Goal: Task Accomplishment & Management: Use online tool/utility

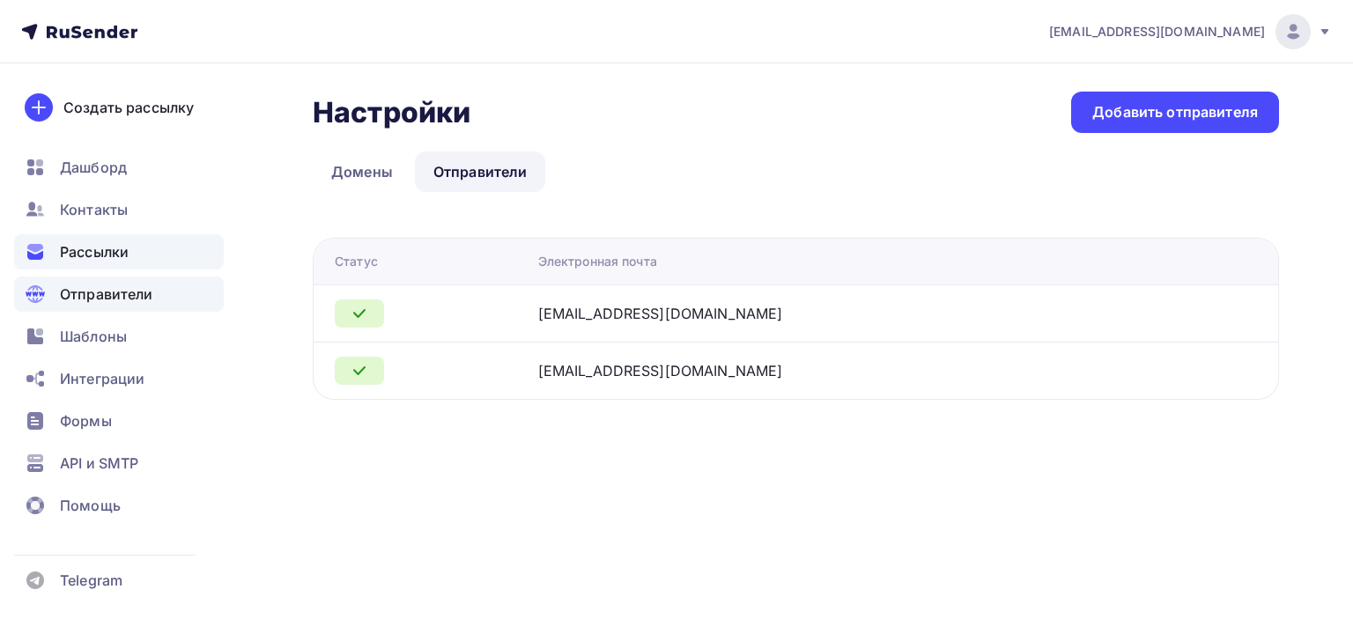
click at [102, 260] on span "Рассылки" at bounding box center [94, 251] width 69 height 21
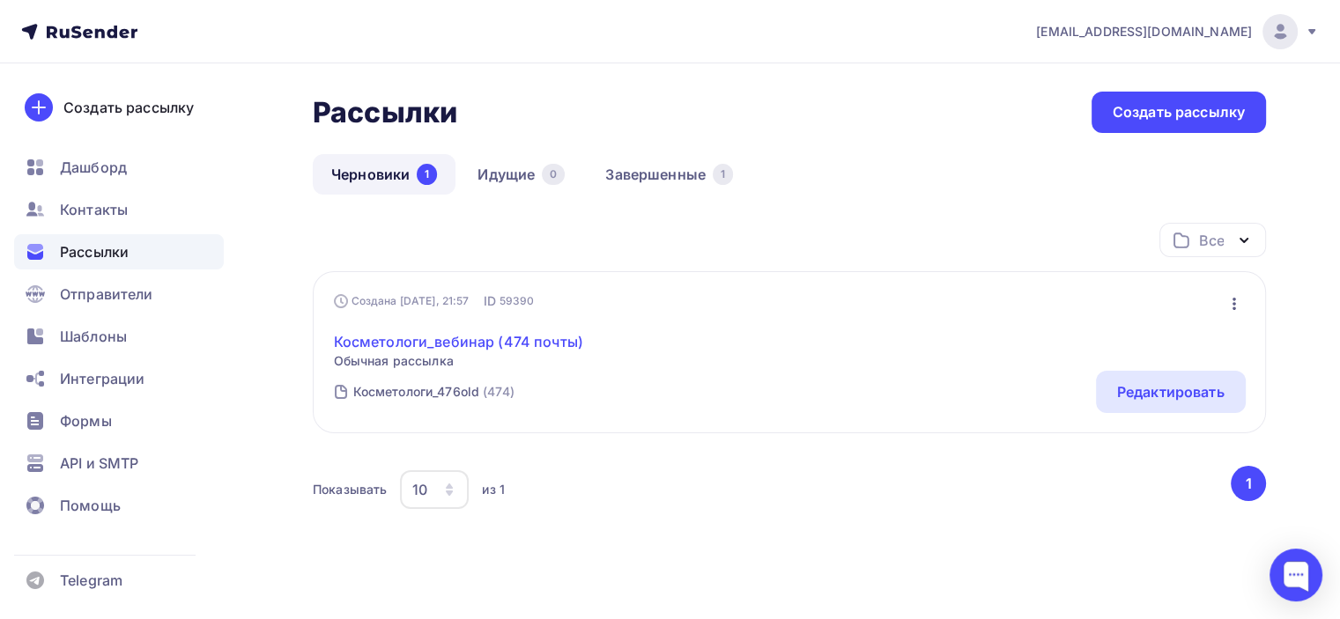
click at [459, 344] on link "Косметологи_вебинар (474 почты)" at bounding box center [458, 341] width 249 height 21
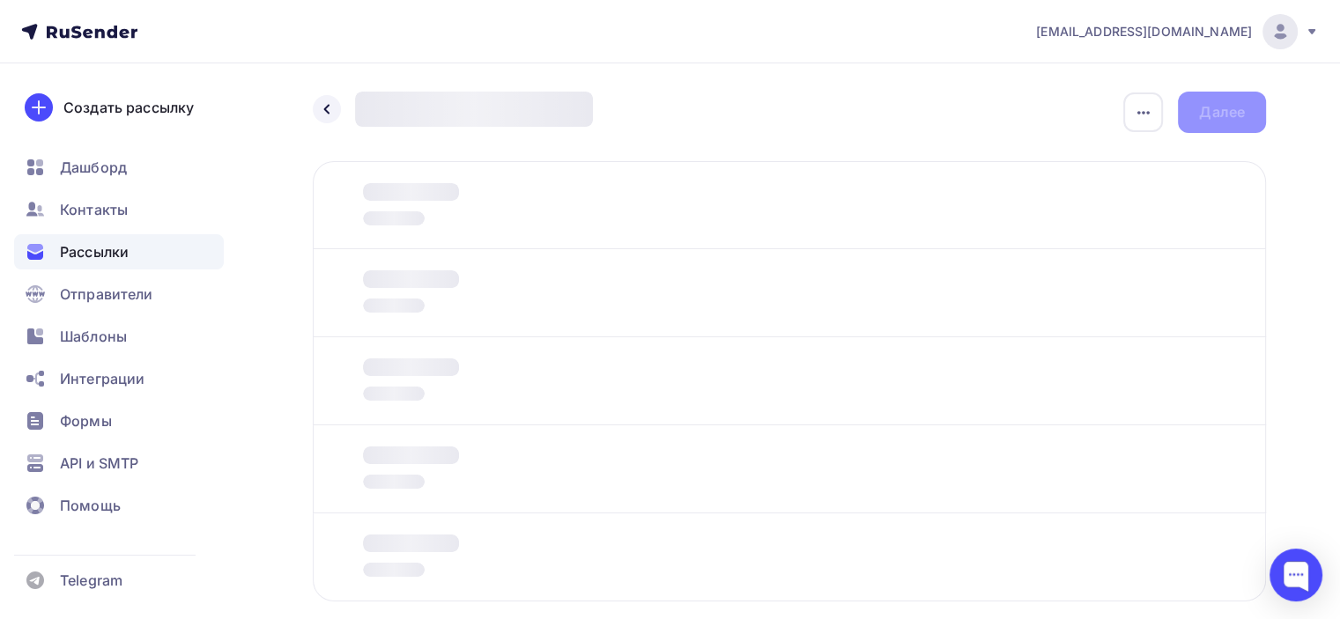
drag, startPoint x: 459, startPoint y: 344, endPoint x: 642, endPoint y: 132, distance: 279.8
click at [642, 132] on div "Назад Новая рассылка Новая рассылка Закончить позже Переименовать рассылку Удал…" at bounding box center [789, 368] width 953 height 553
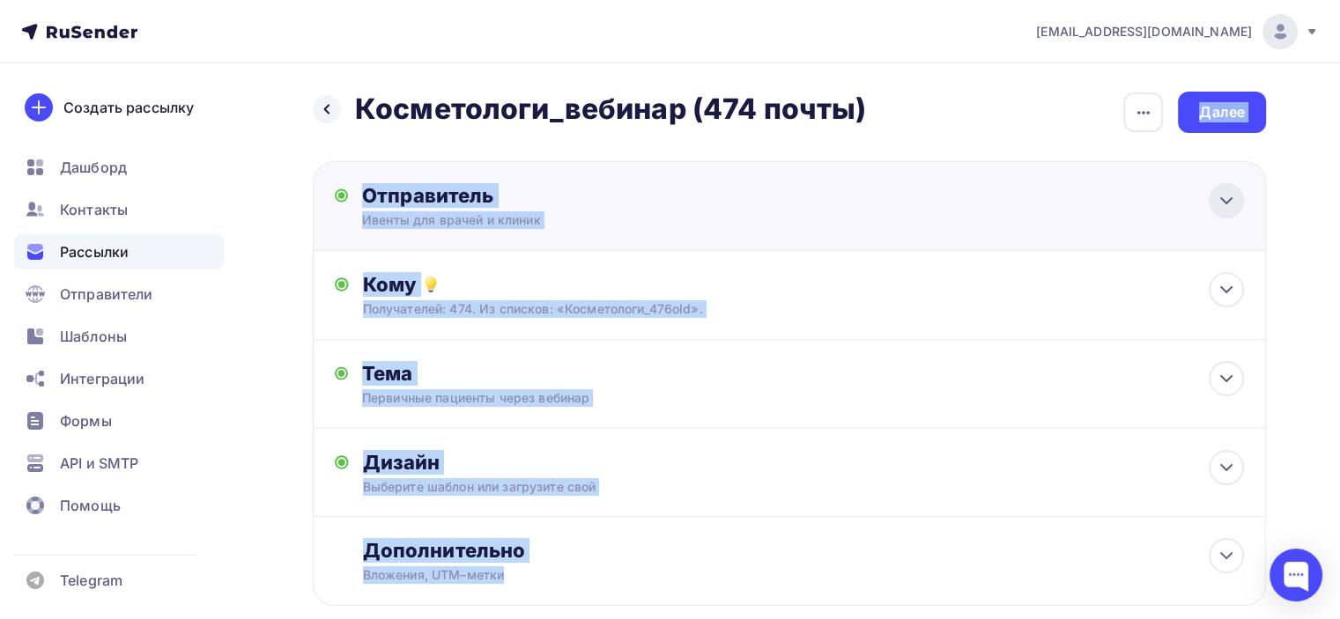
click at [1237, 199] on div at bounding box center [1226, 200] width 35 height 35
type input "Ивенты для врачей и клиник"
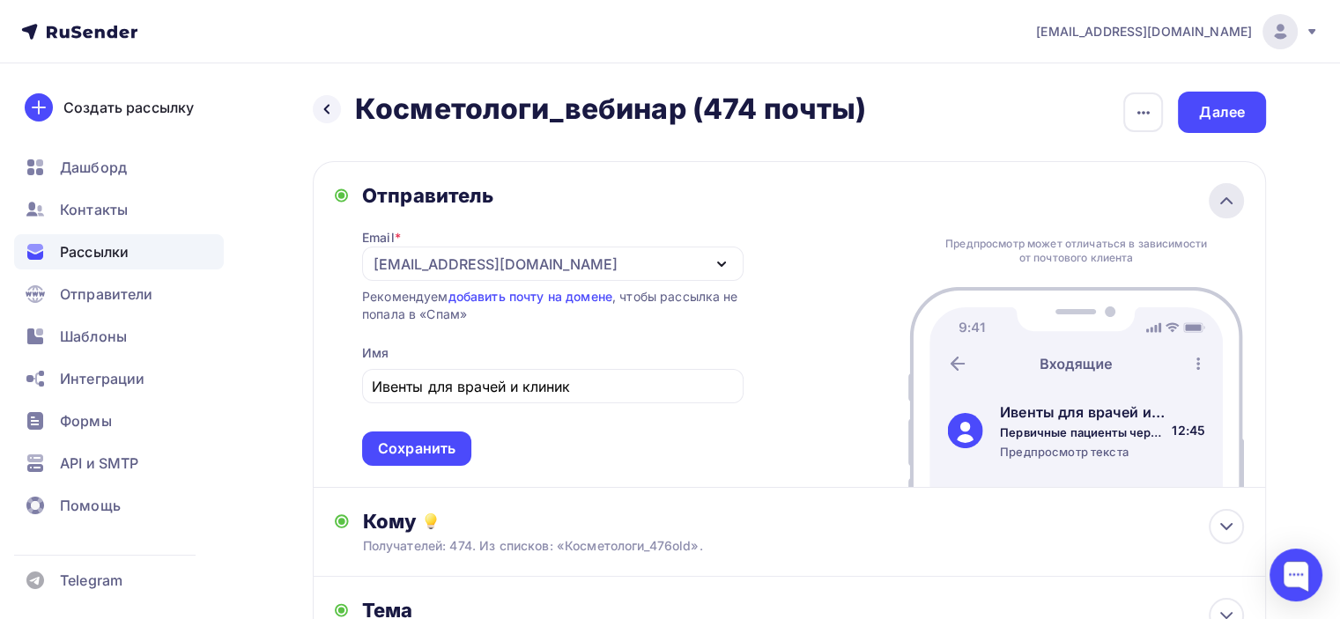
click at [1237, 199] on div at bounding box center [1226, 200] width 35 height 35
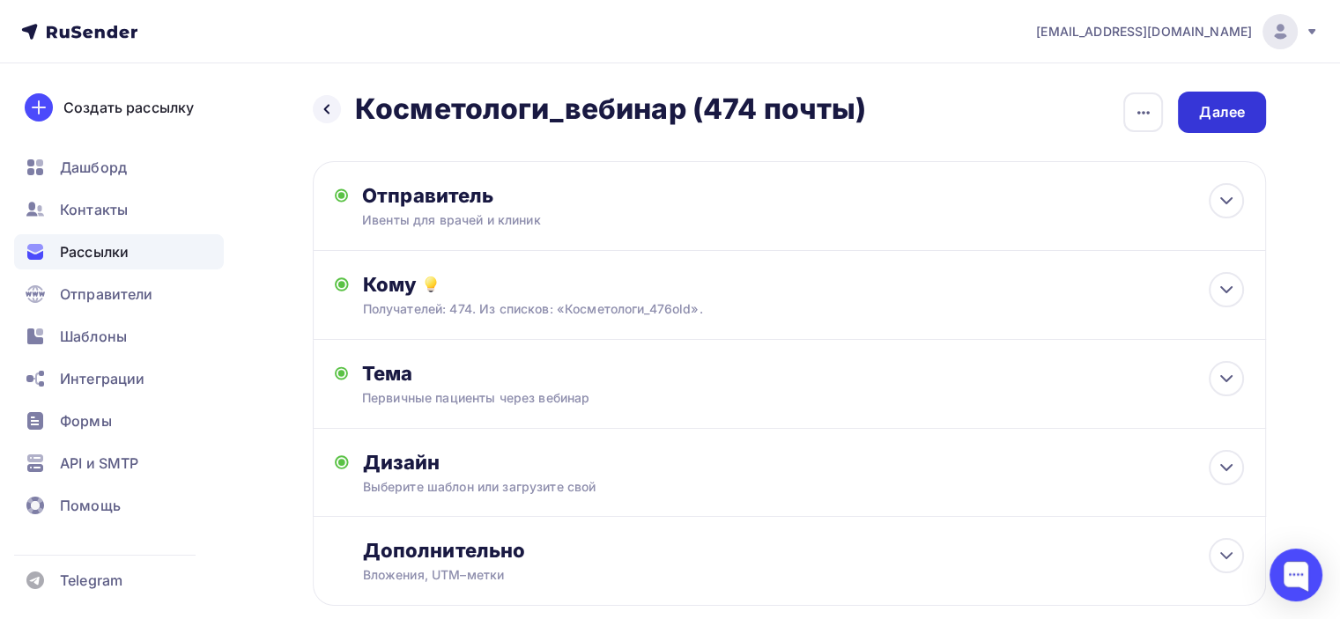
click at [1242, 120] on div "Далее" at bounding box center [1222, 112] width 46 height 20
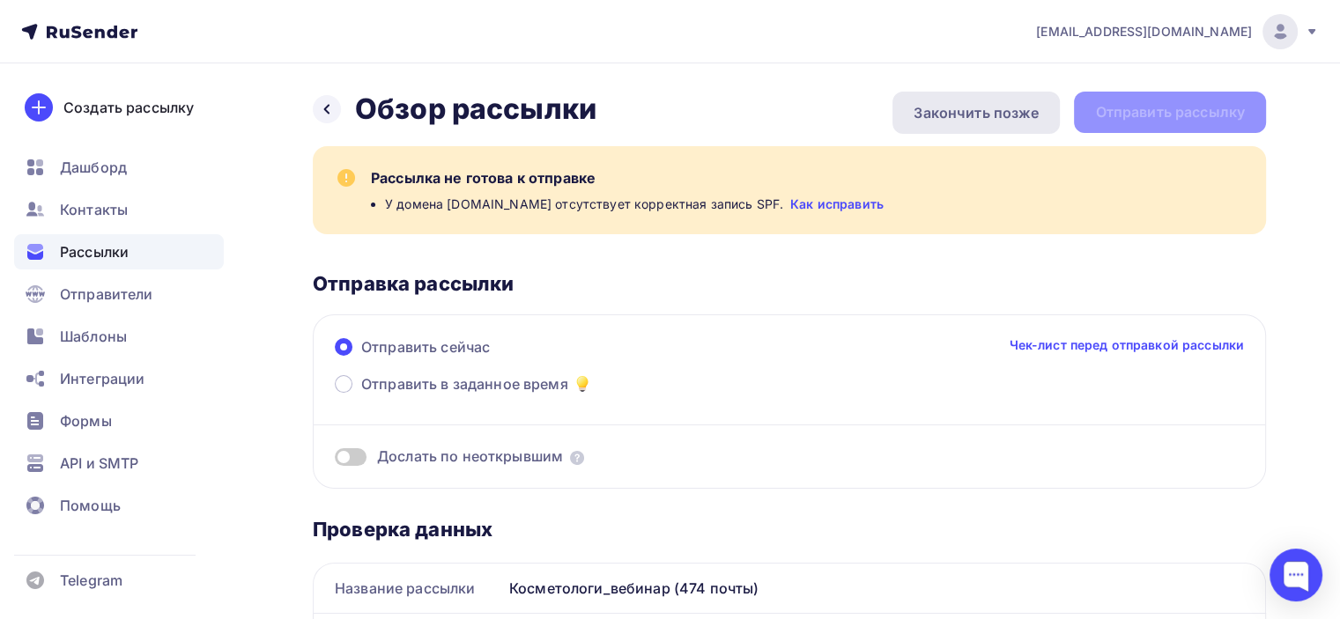
click at [976, 109] on div "Закончить позже" at bounding box center [976, 112] width 125 height 21
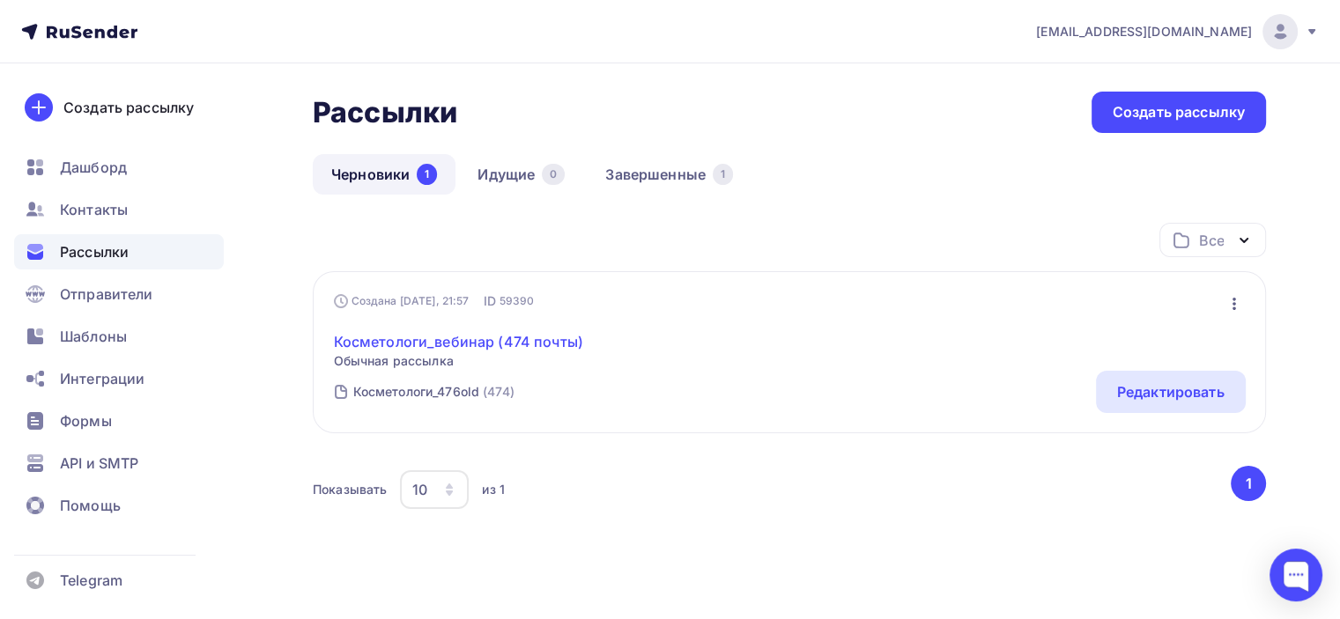
click at [483, 334] on link "Косметологи_вебинар (474 почты)" at bounding box center [458, 341] width 249 height 21
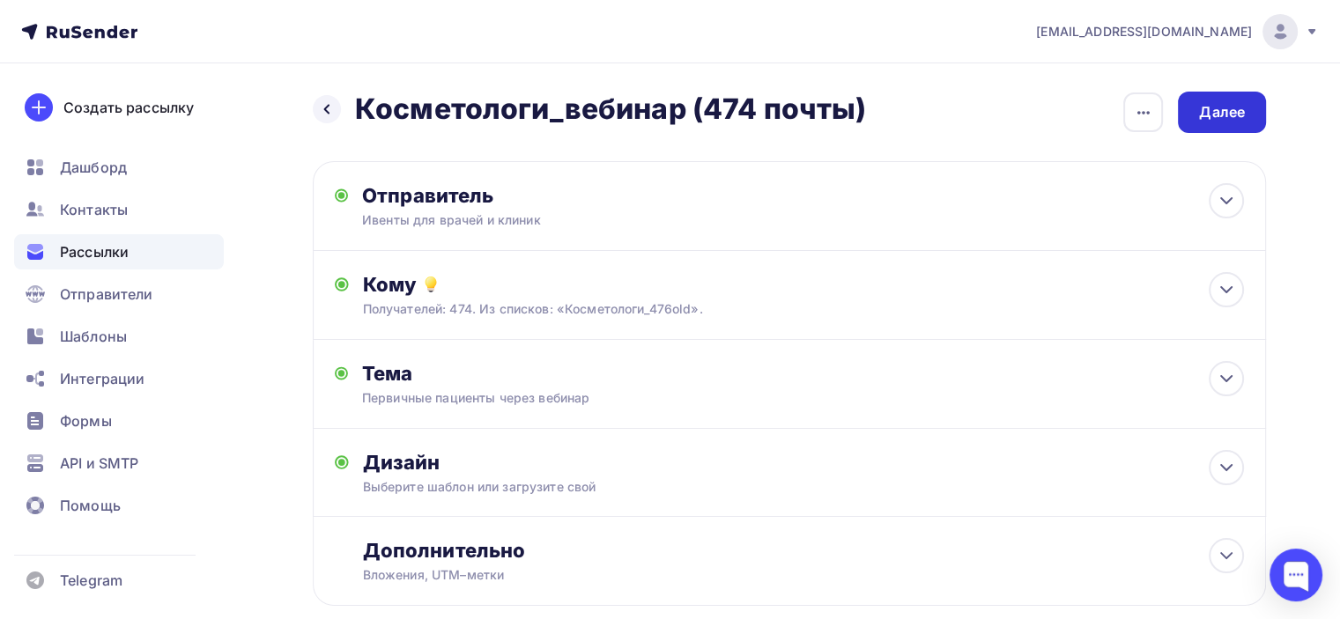
click at [1235, 112] on div "Далее" at bounding box center [1222, 112] width 46 height 20
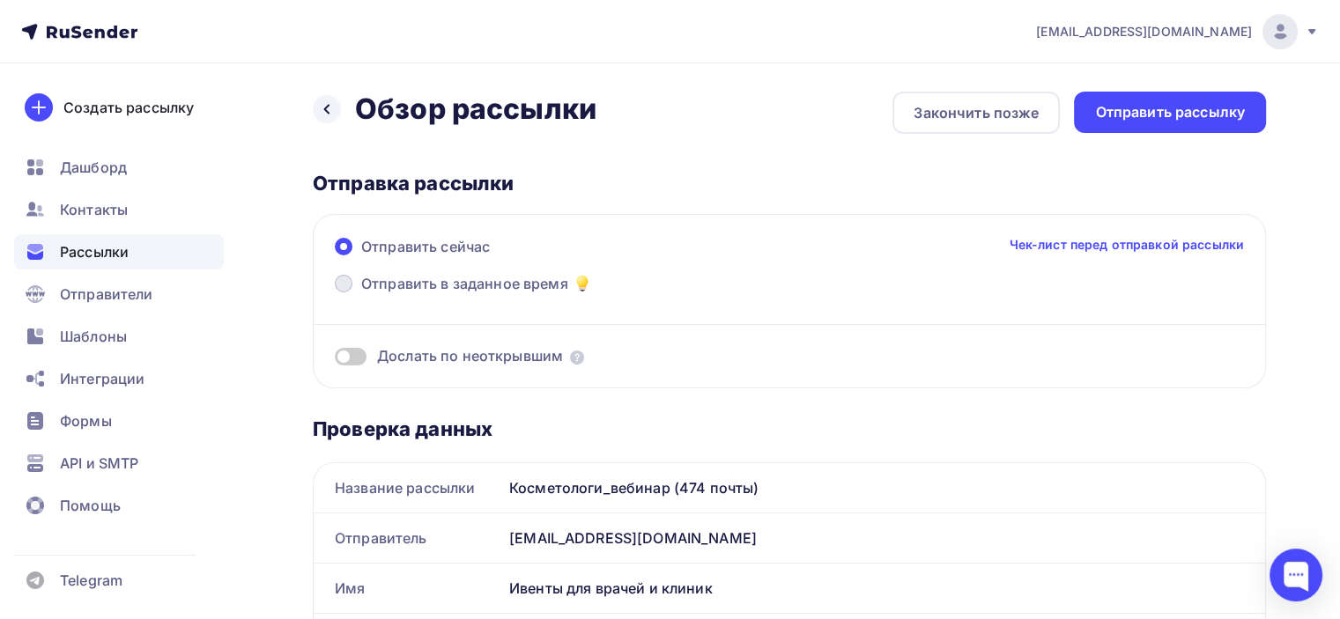
click at [343, 275] on span at bounding box center [344, 284] width 18 height 18
click at [361, 294] on input "Отправить в заданное время" at bounding box center [361, 294] width 0 height 0
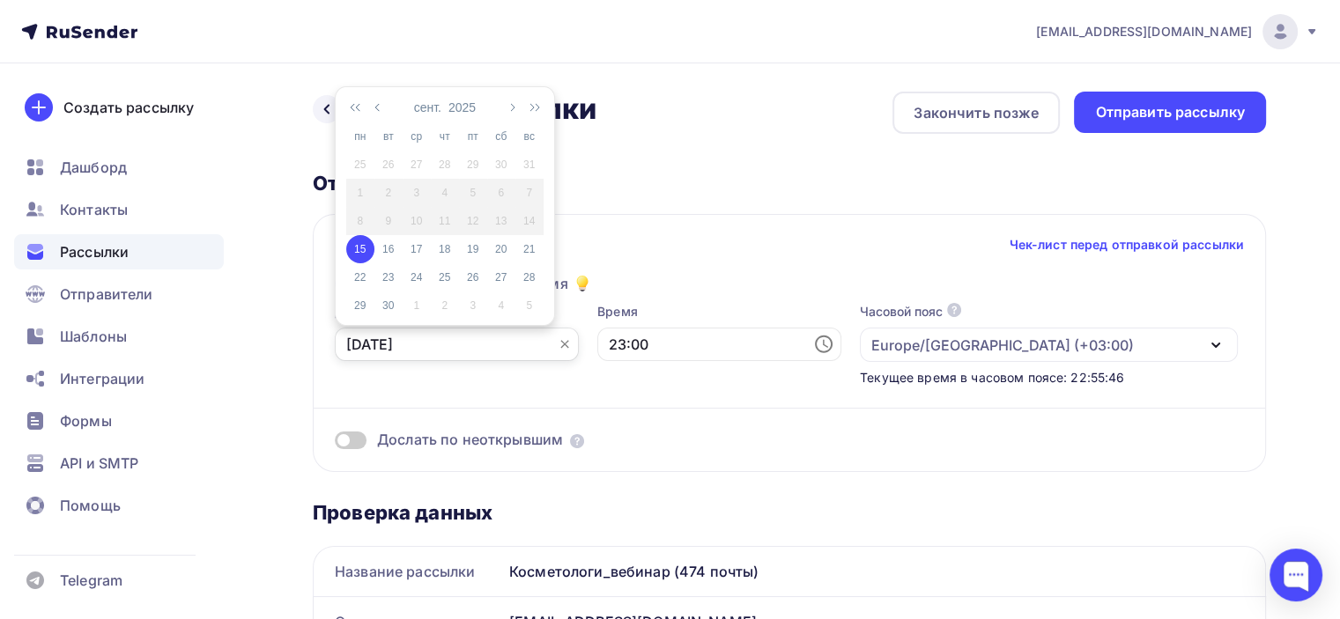
click at [459, 339] on input "[DATE]" at bounding box center [457, 344] width 244 height 33
click at [391, 242] on div "16" at bounding box center [388, 249] width 28 height 16
type input "[DATE]"
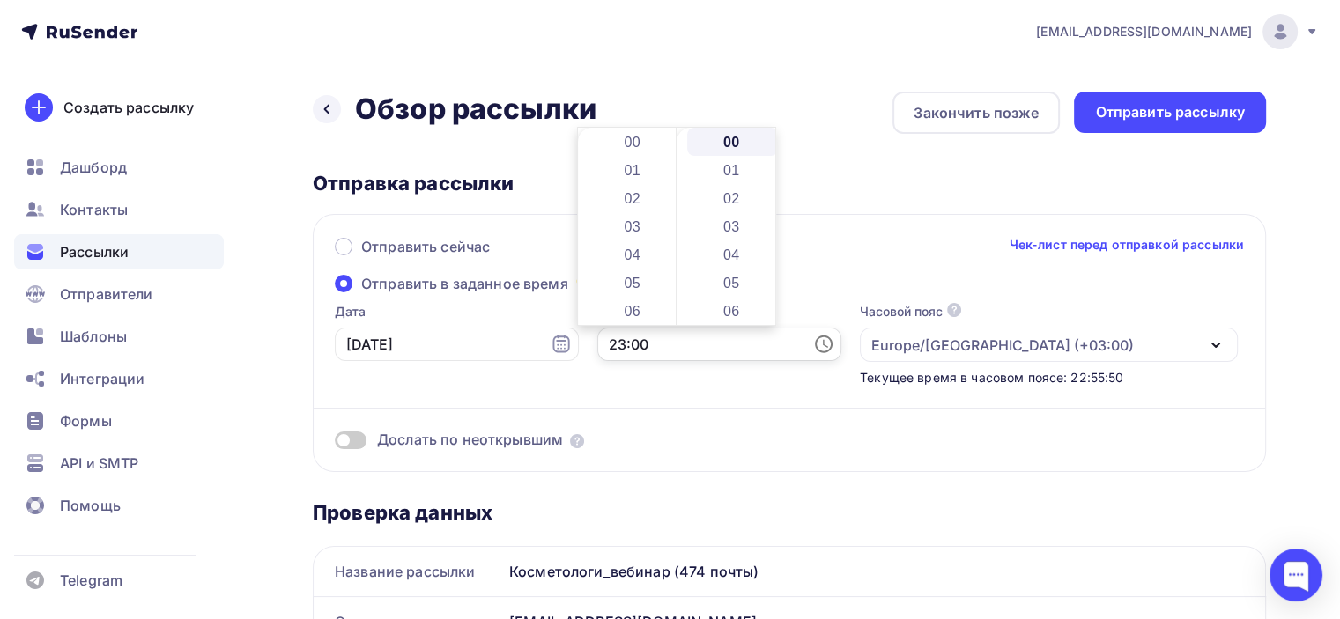
click at [597, 344] on input "23:00" at bounding box center [719, 344] width 244 height 33
type input "12:00"
click at [668, 414] on div "Дослать по неоткрывшим" at bounding box center [789, 418] width 909 height 63
click at [355, 440] on span at bounding box center [351, 441] width 32 height 18
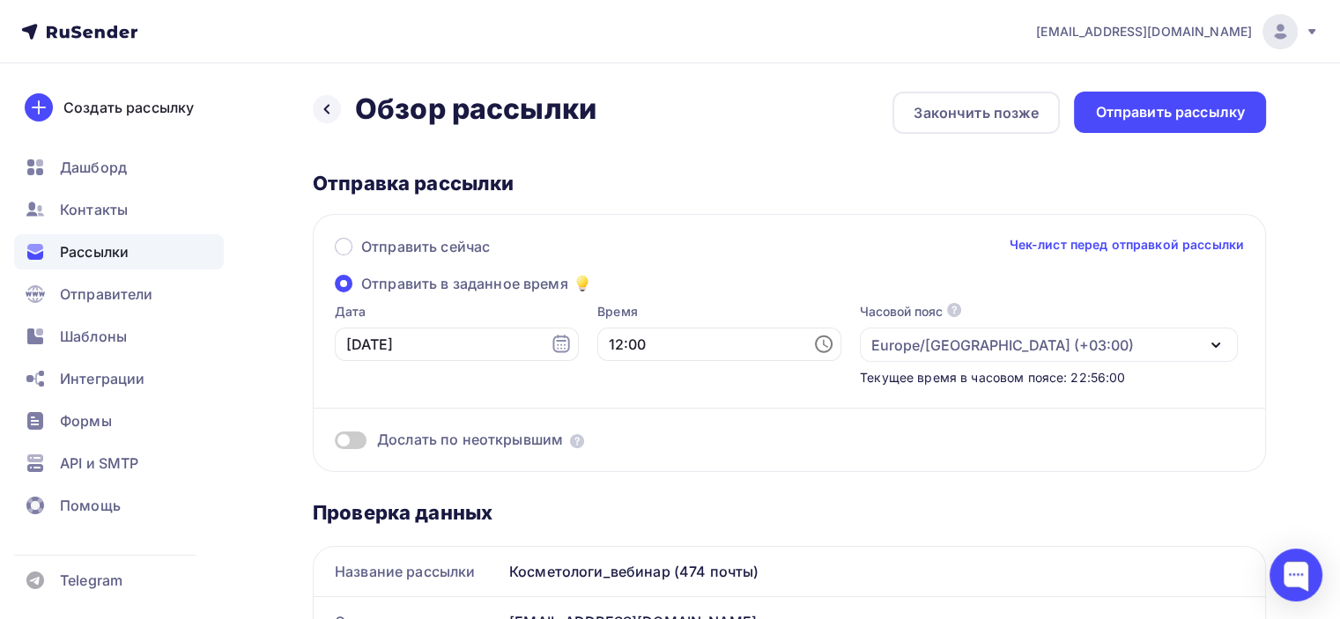
click at [335, 443] on input "checkbox" at bounding box center [335, 443] width 0 height 0
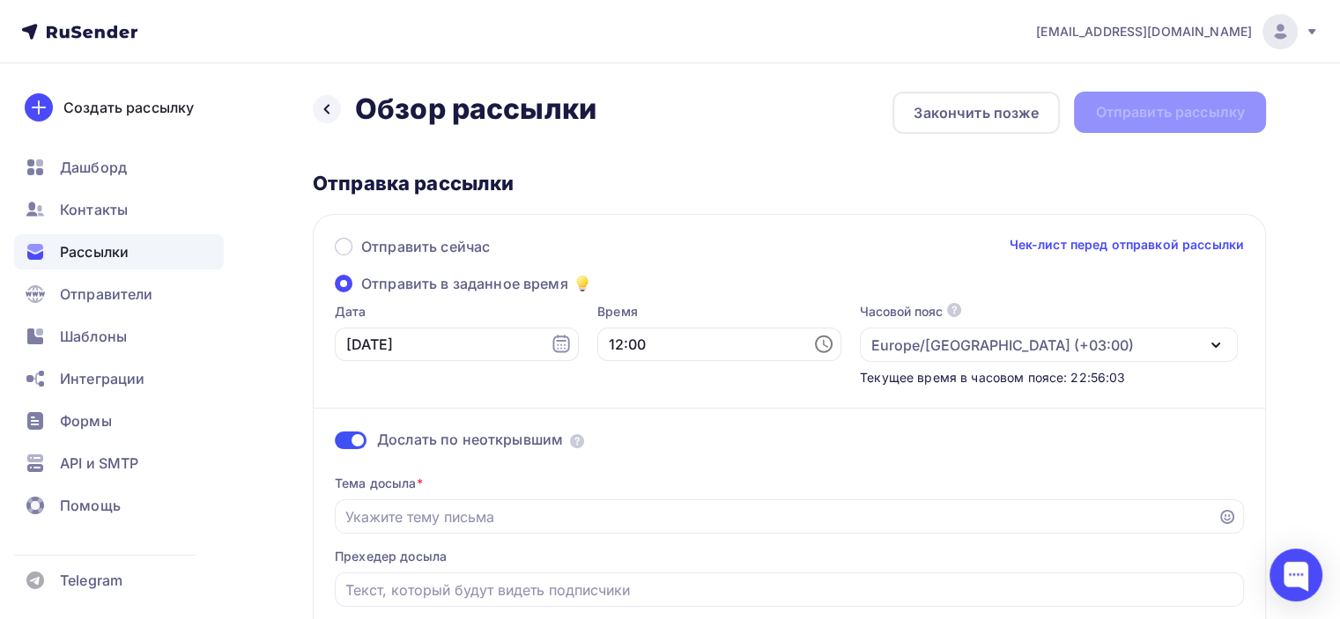
click at [355, 436] on span at bounding box center [351, 441] width 32 height 18
click at [335, 443] on input "checkbox" at bounding box center [335, 443] width 0 height 0
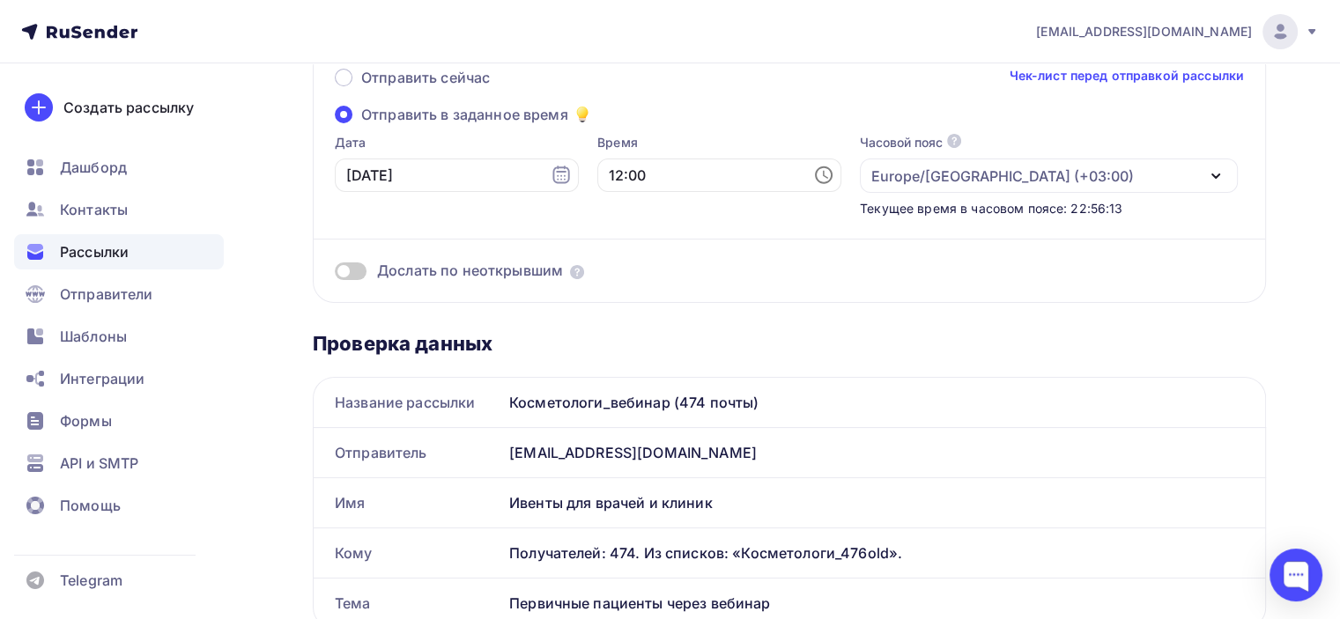
scroll to position [2, 0]
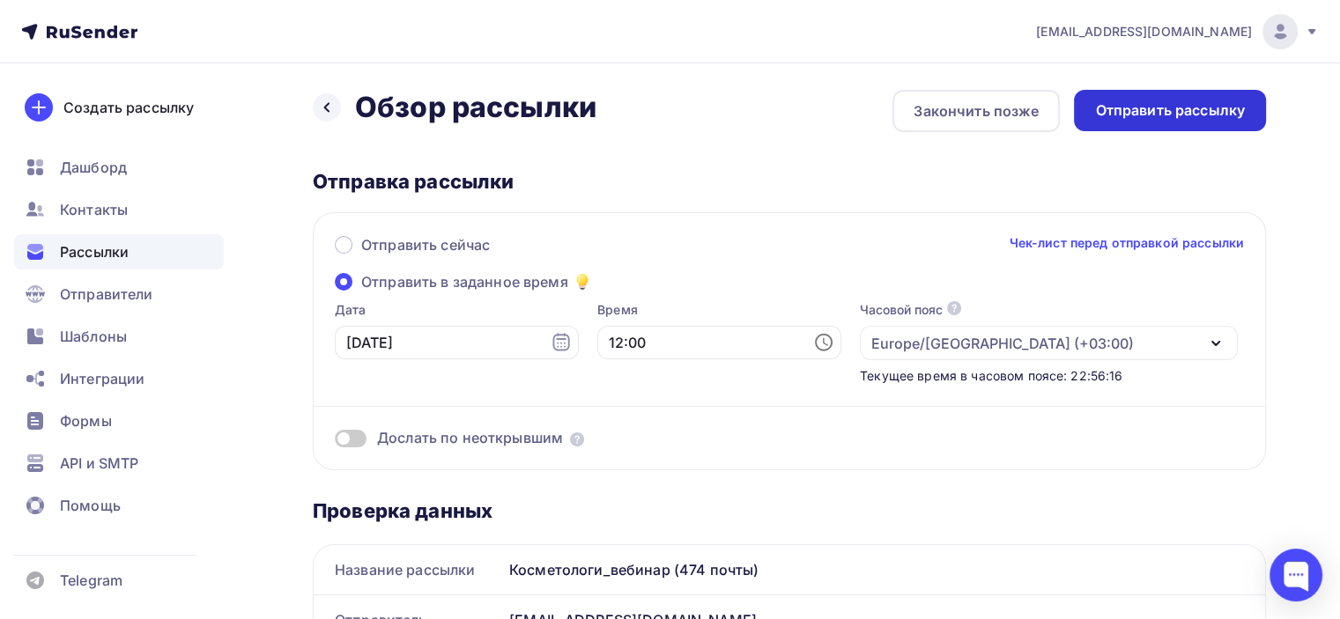
click at [1226, 101] on div "Отправить рассылку" at bounding box center [1170, 110] width 150 height 20
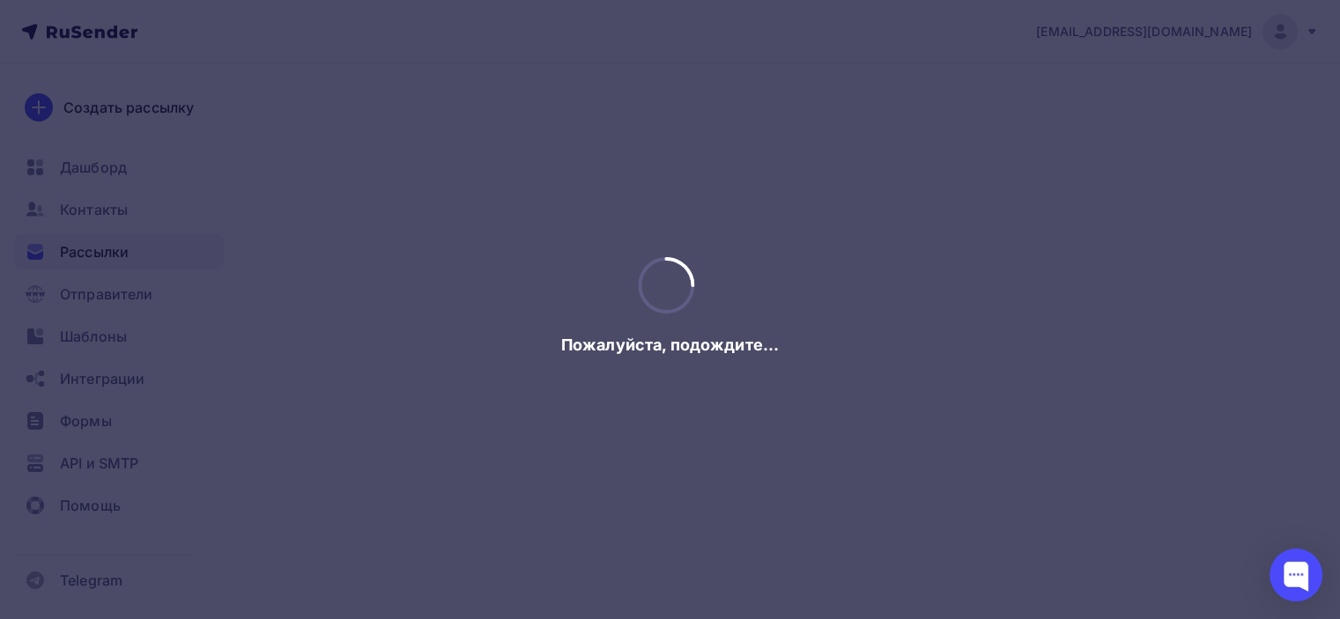
scroll to position [0, 0]
